Goal: Communication & Community: Participate in discussion

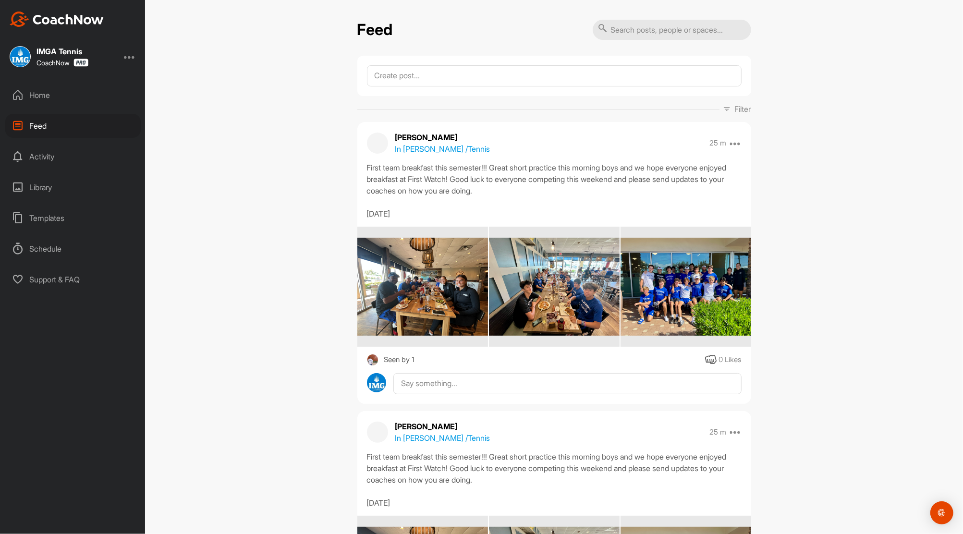
click at [46, 98] on div "Home" at bounding box center [72, 95] width 135 height 24
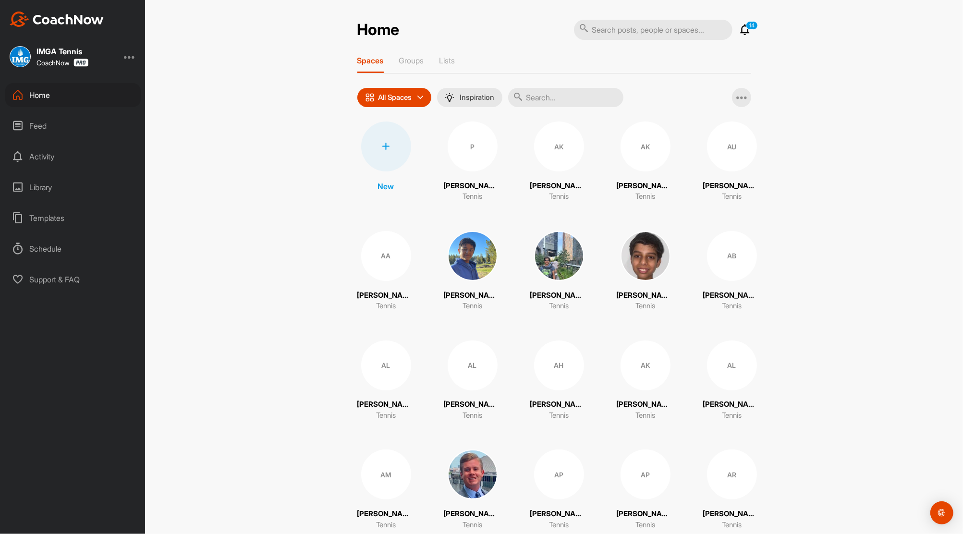
click at [740, 31] on icon at bounding box center [746, 30] width 12 height 12
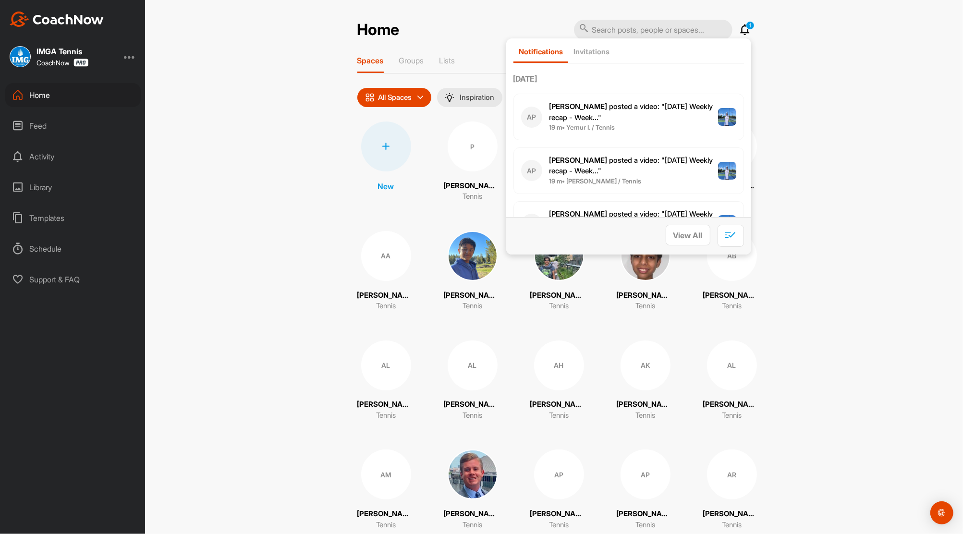
click at [611, 116] on p "[PERSON_NAME] posted a video : " [DATE] Weekly recap - Week... "" at bounding box center [633, 112] width 169 height 22
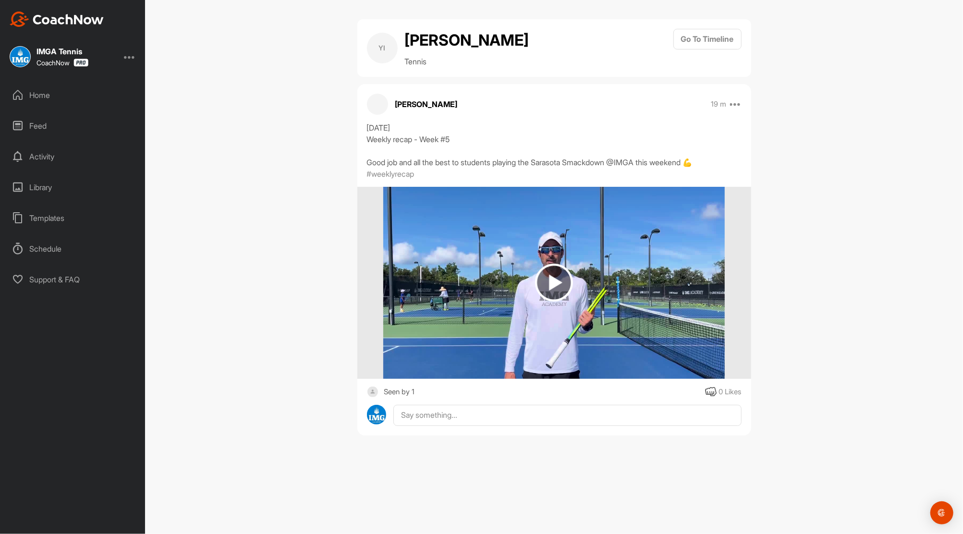
click at [42, 123] on div "Feed" at bounding box center [72, 126] width 135 height 24
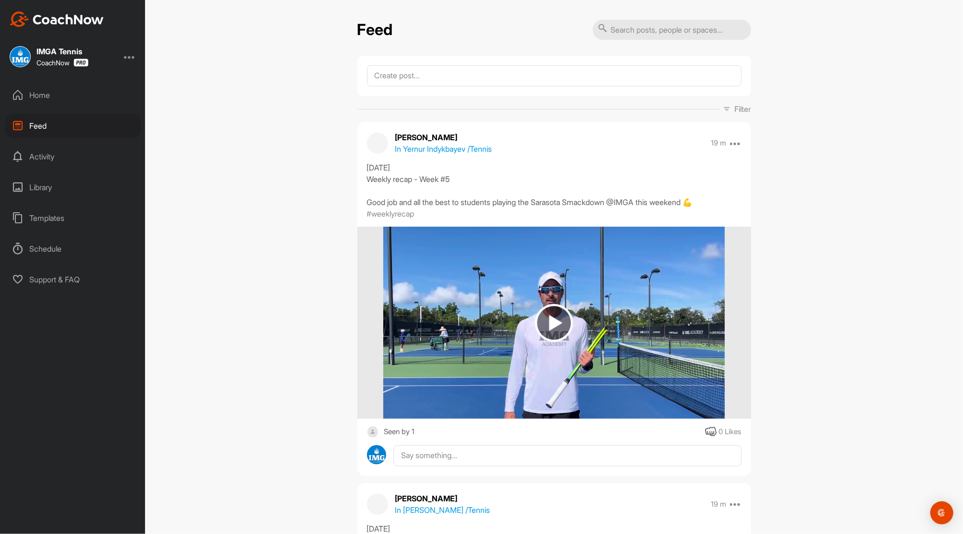
click at [547, 316] on img at bounding box center [554, 323] width 38 height 38
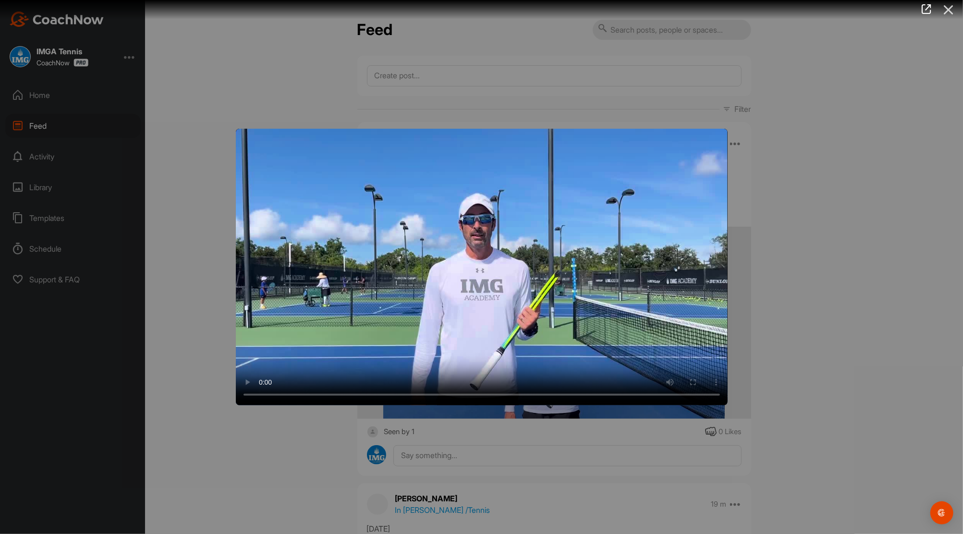
click at [948, 9] on icon at bounding box center [949, 10] width 22 height 18
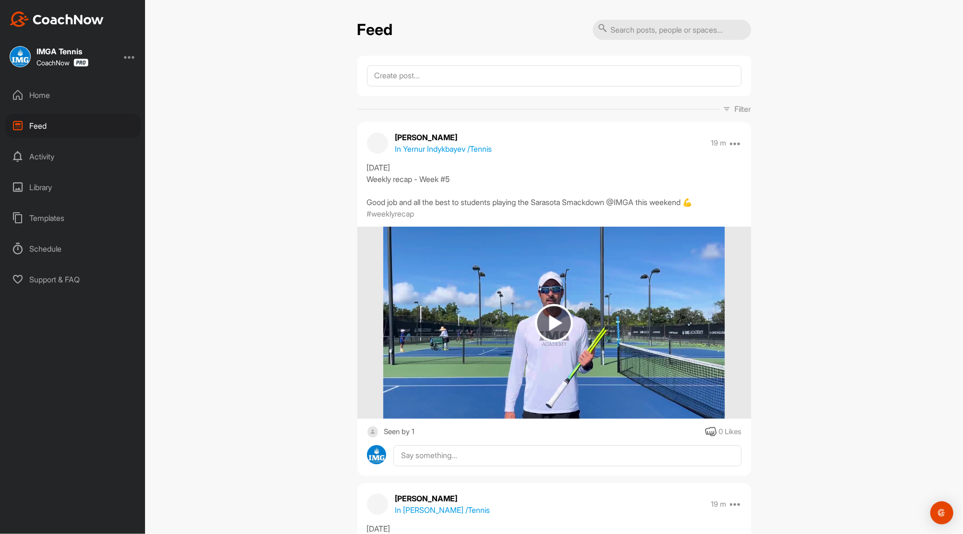
click at [38, 94] on div "Home" at bounding box center [72, 95] width 135 height 24
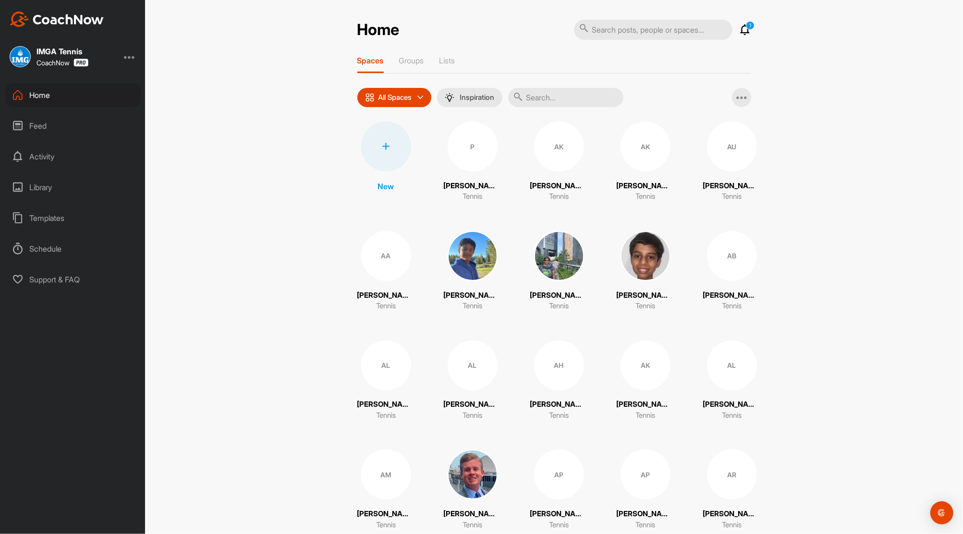
click at [742, 30] on icon at bounding box center [746, 30] width 12 height 12
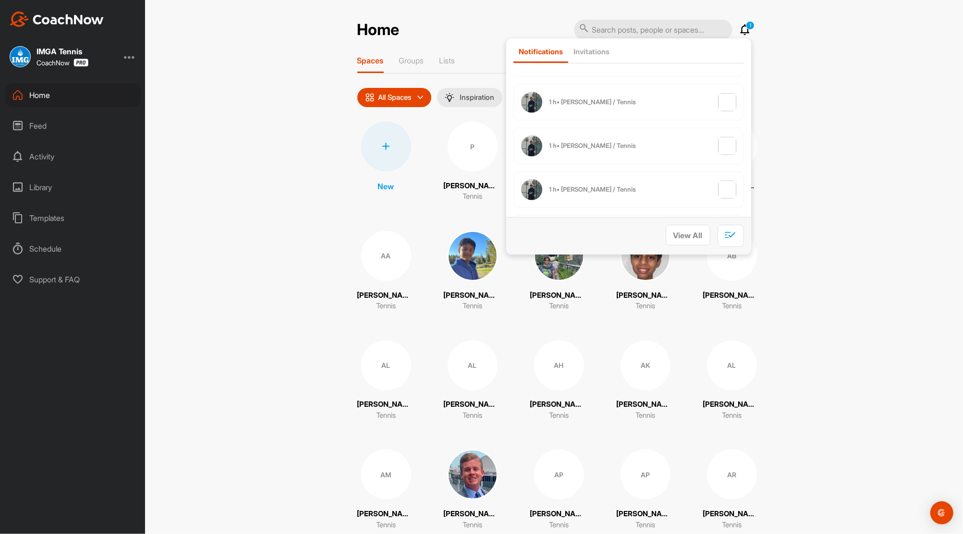
scroll to position [820, 0]
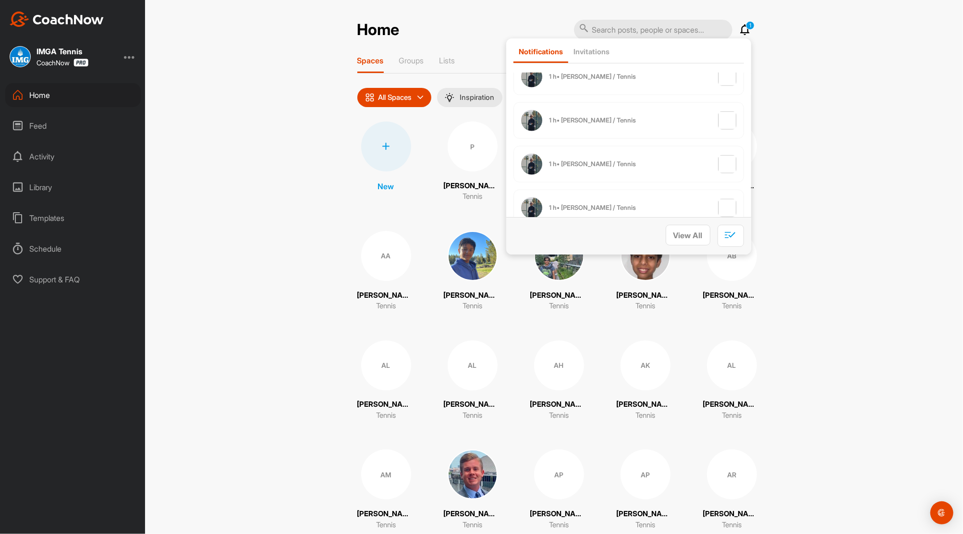
click at [597, 161] on b "1 h • [PERSON_NAME] / Tennis" at bounding box center [592, 164] width 87 height 8
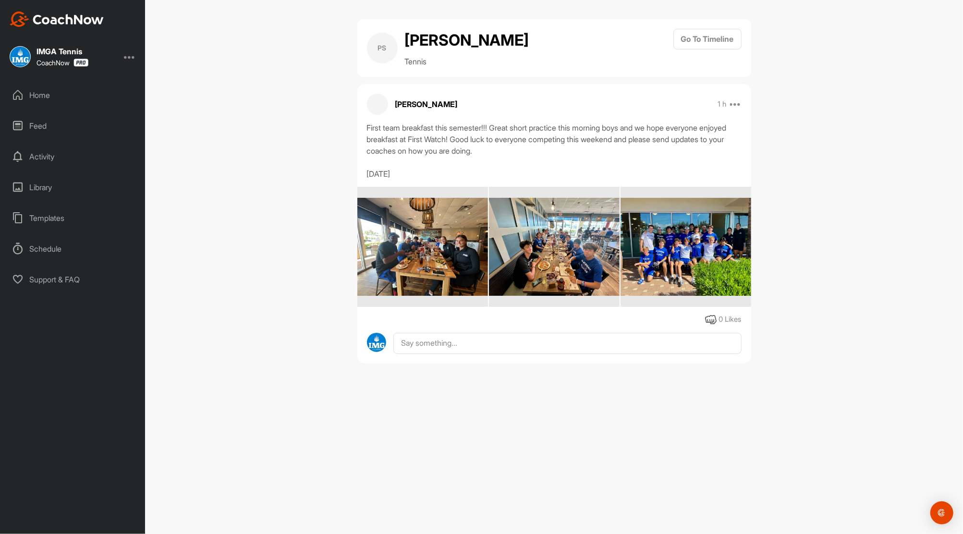
click at [42, 89] on div "Home" at bounding box center [72, 95] width 135 height 24
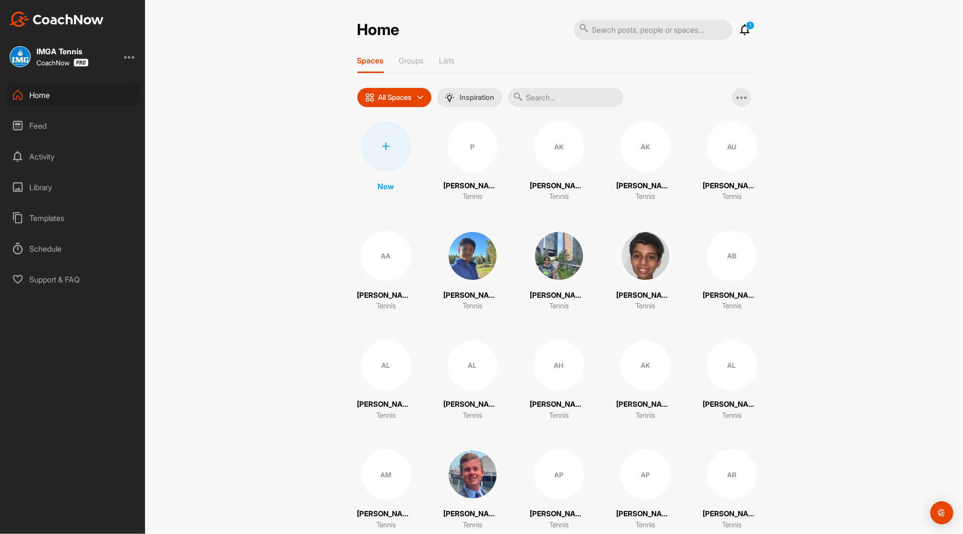
click at [742, 30] on icon at bounding box center [746, 30] width 12 height 12
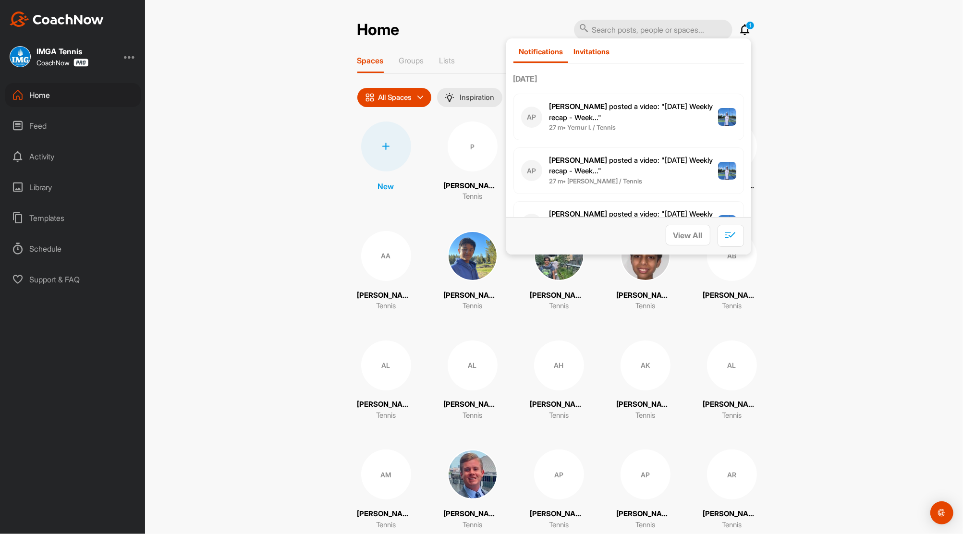
click at [599, 54] on p "Invitations" at bounding box center [591, 51] width 36 height 9
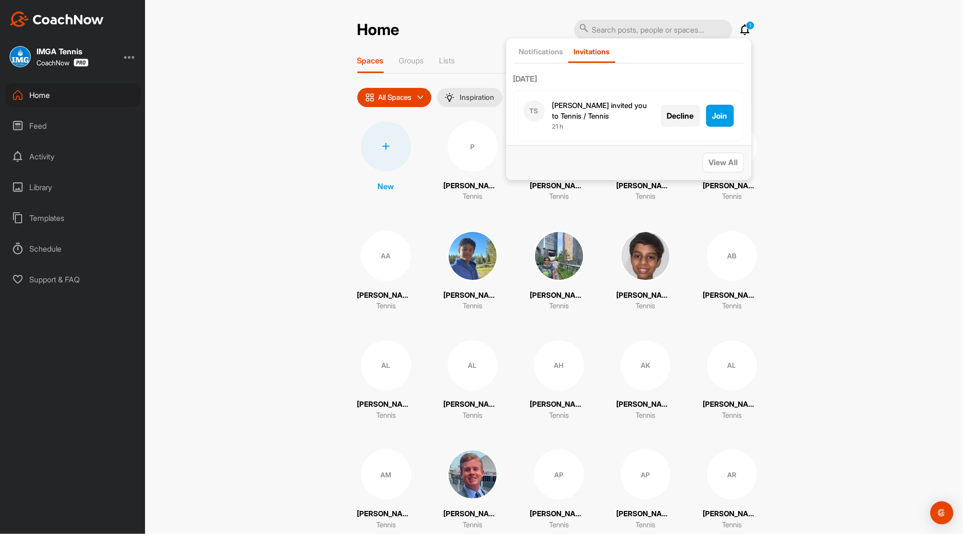
click at [676, 117] on span "Decline" at bounding box center [680, 116] width 27 height 10
click at [535, 49] on p "Notifications" at bounding box center [541, 51] width 44 height 9
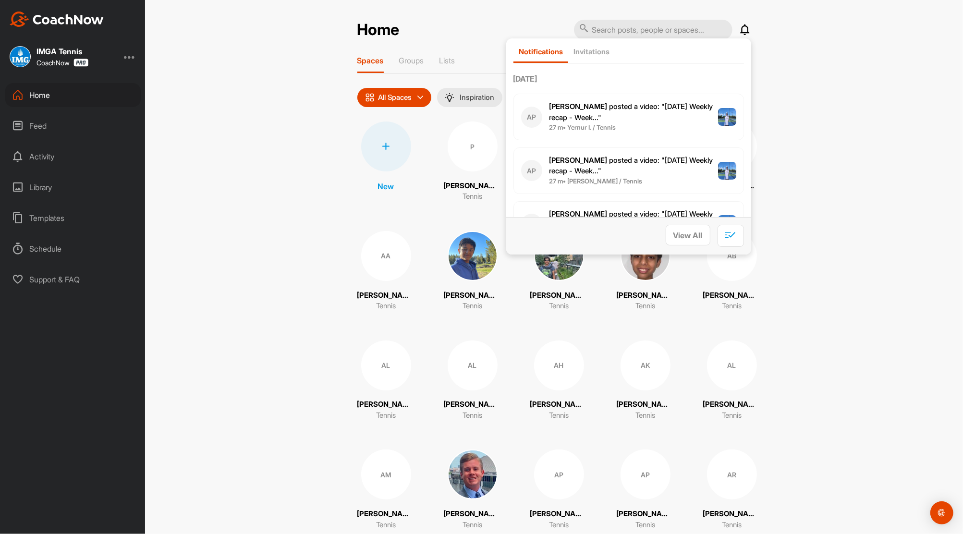
click at [34, 125] on div "Feed" at bounding box center [72, 126] width 135 height 24
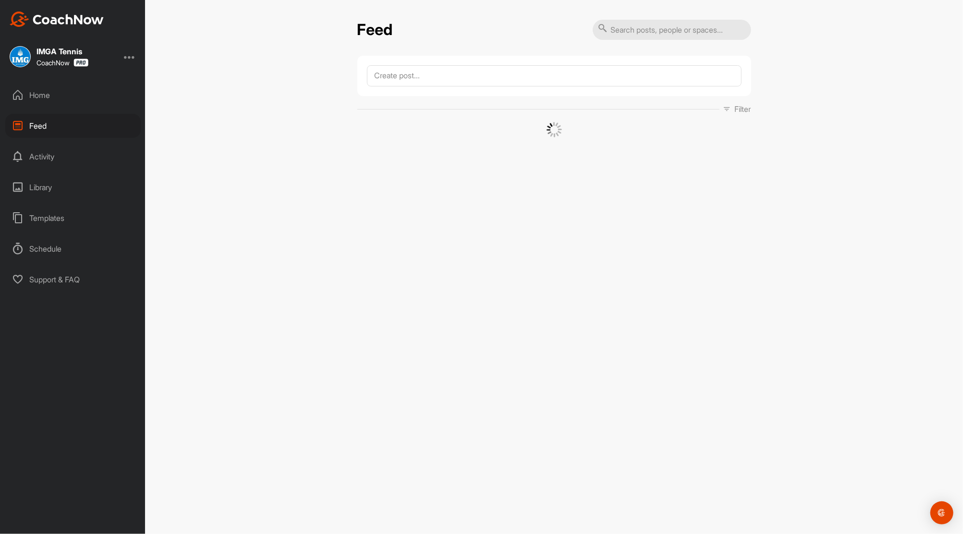
click at [34, 125] on div "Feed" at bounding box center [72, 126] width 135 height 24
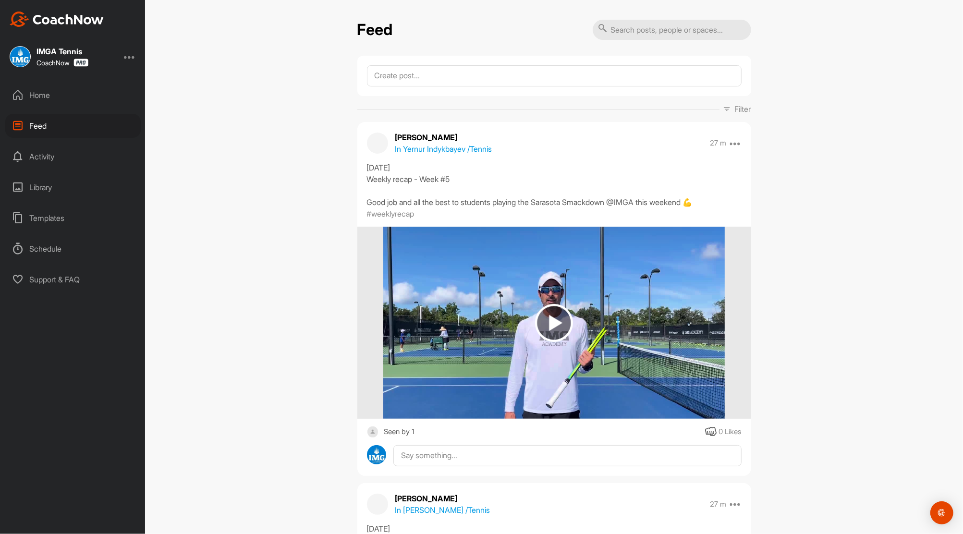
click at [44, 91] on div "Home" at bounding box center [72, 95] width 135 height 24
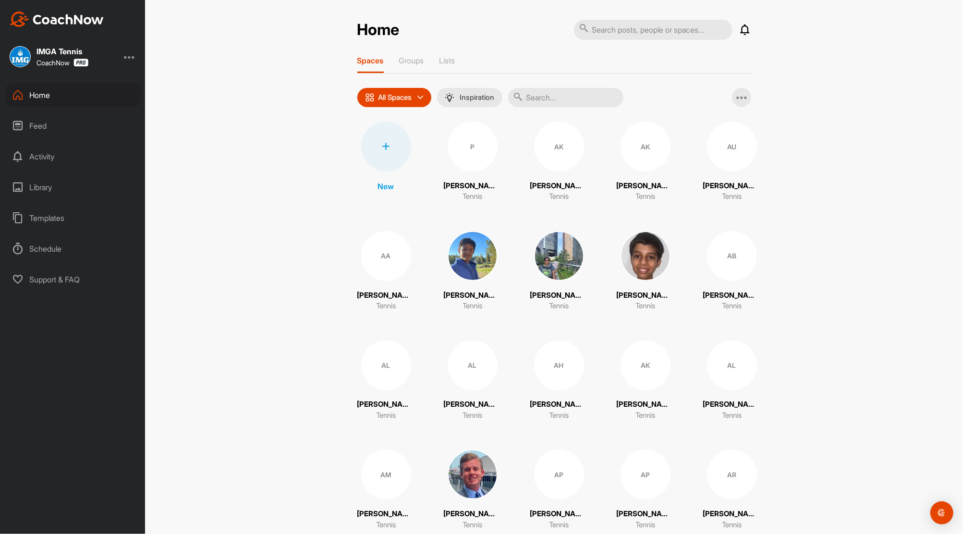
click at [740, 34] on icon at bounding box center [746, 30] width 12 height 12
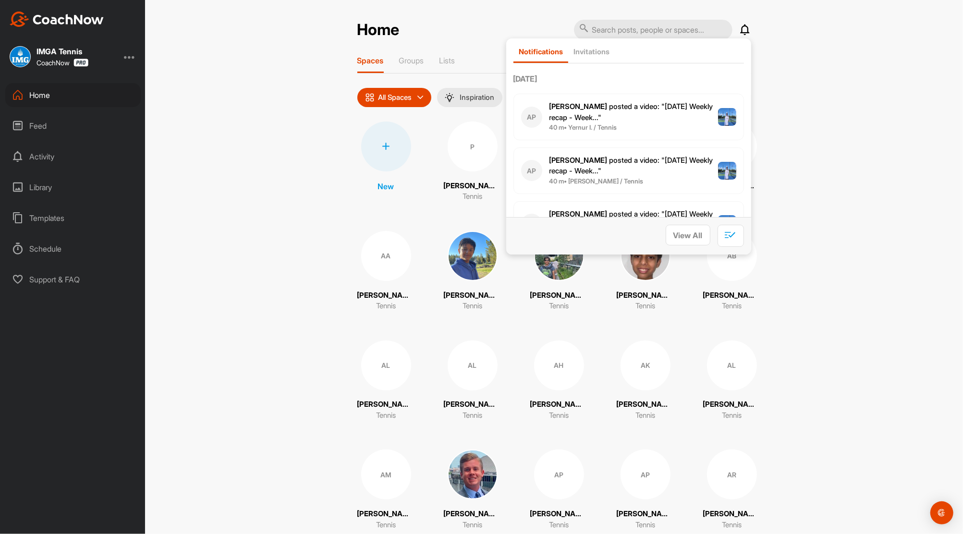
click at [740, 34] on icon at bounding box center [746, 30] width 12 height 12
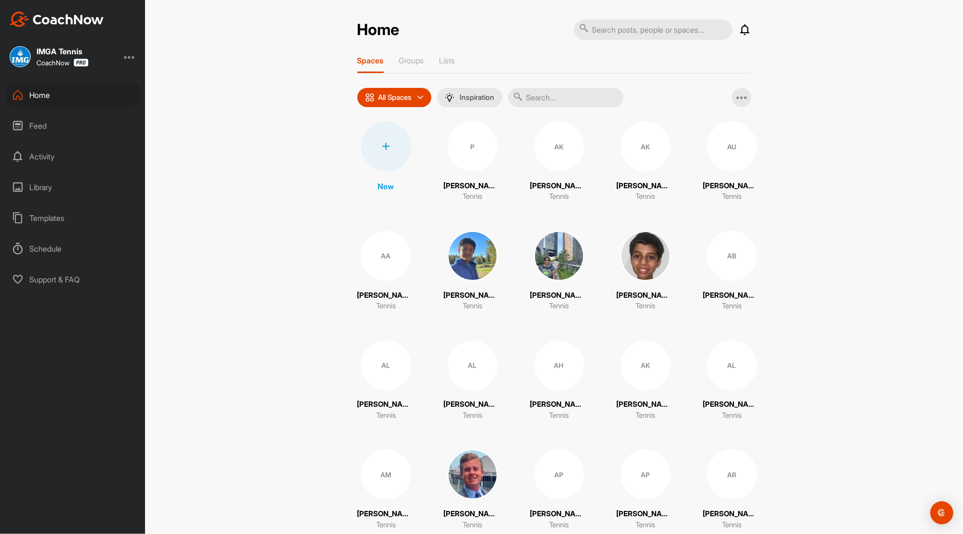
click at [740, 34] on icon at bounding box center [746, 30] width 12 height 12
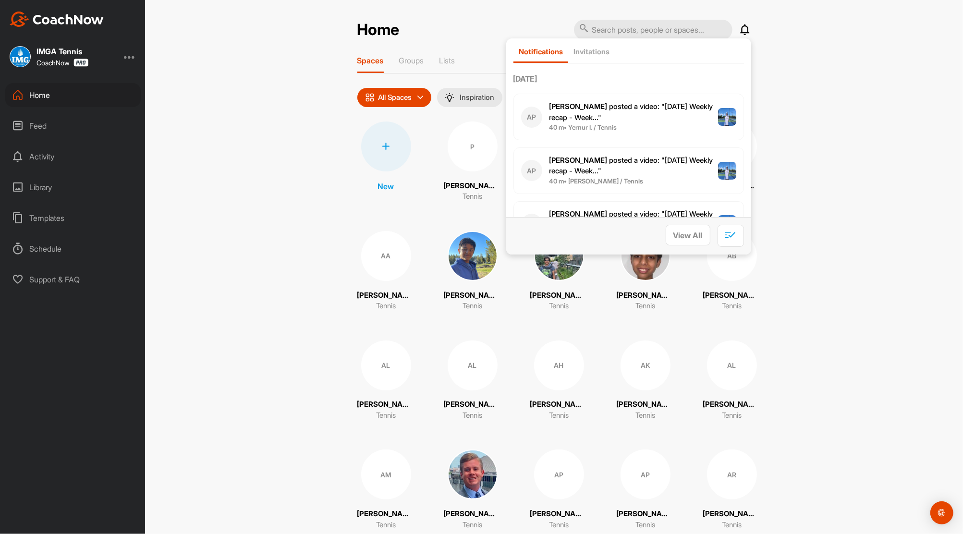
click at [37, 122] on div "Feed" at bounding box center [72, 126] width 135 height 24
